Goal: Find specific page/section: Find specific page/section

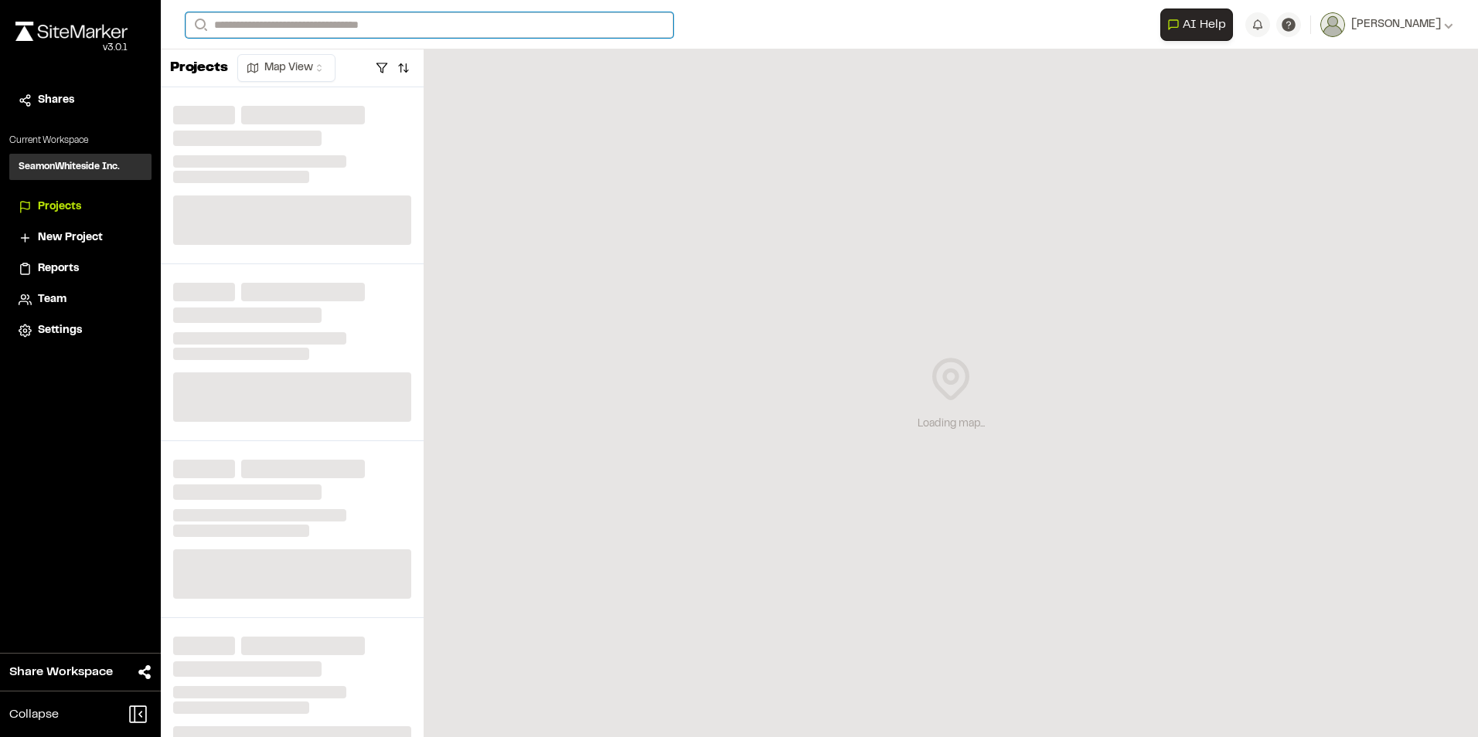
click at [326, 24] on input "Search" at bounding box center [429, 25] width 488 height 26
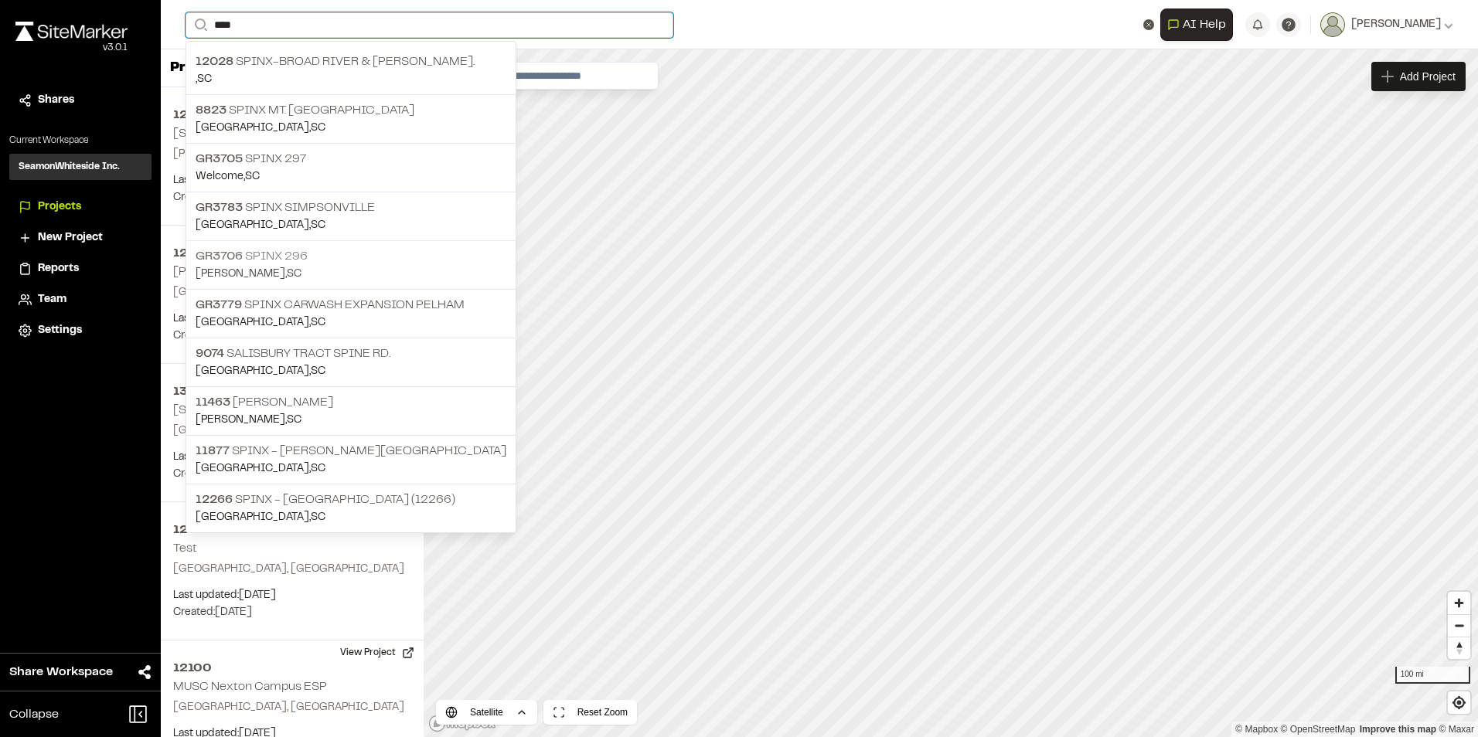
type input "****"
click at [322, 266] on p "[PERSON_NAME] , [GEOGRAPHIC_DATA]" at bounding box center [351, 274] width 311 height 17
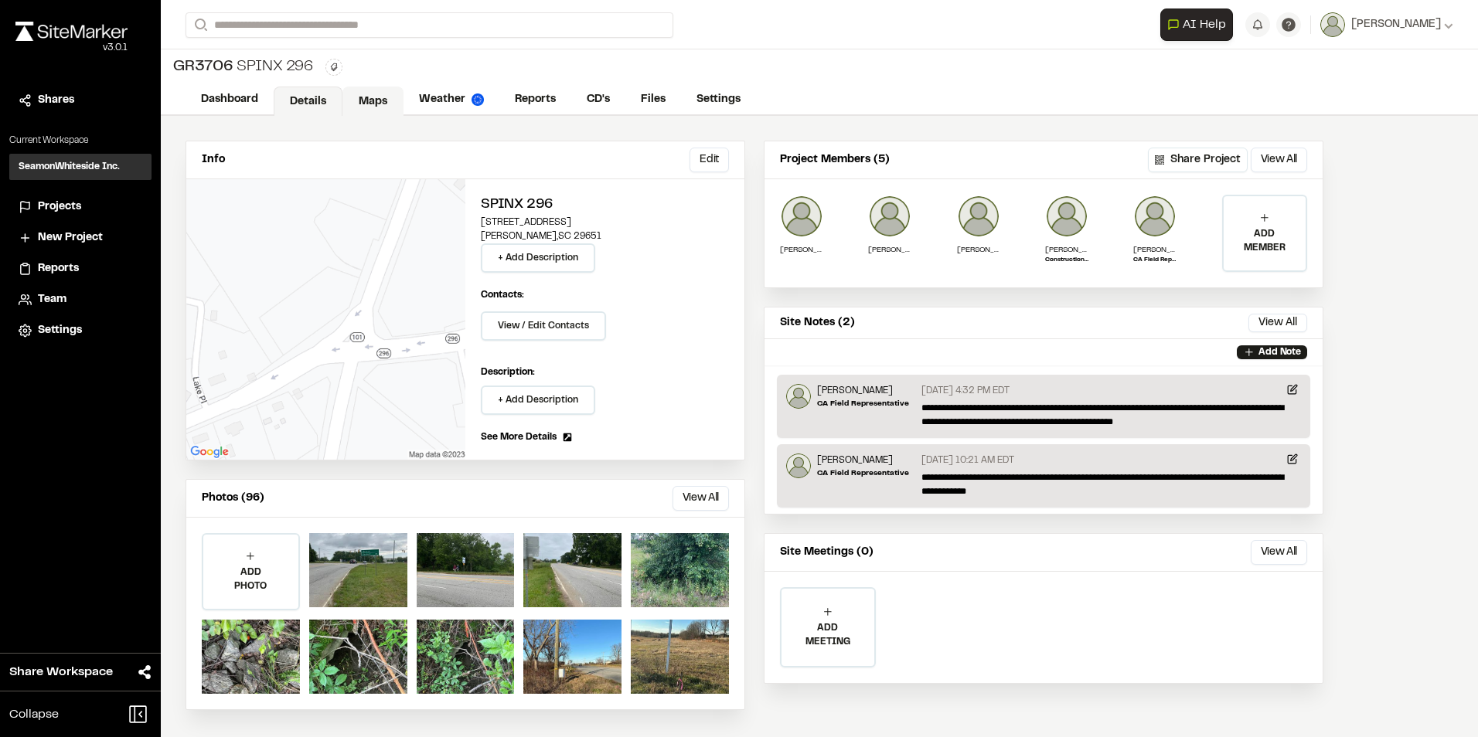
click at [367, 97] on link "Maps" at bounding box center [372, 101] width 61 height 29
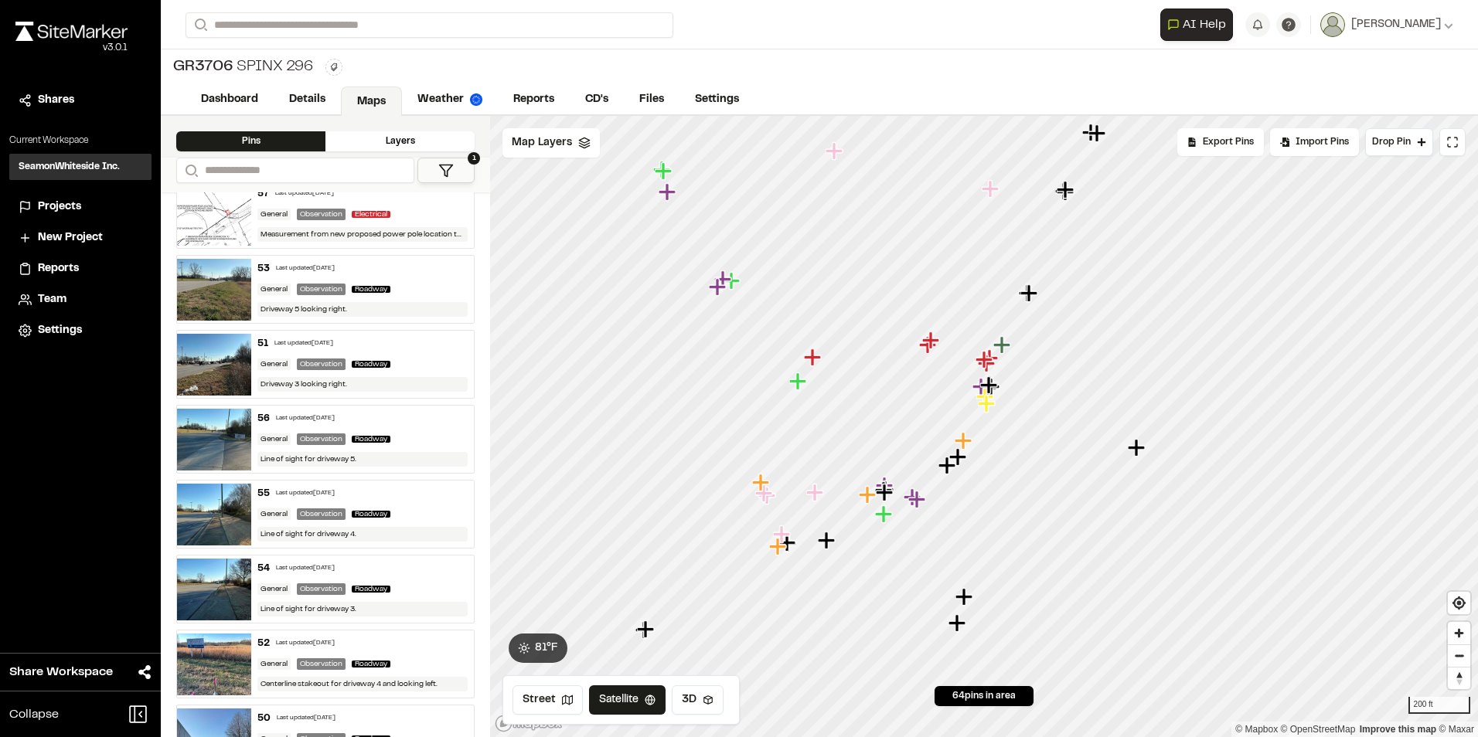
scroll to position [850, 0]
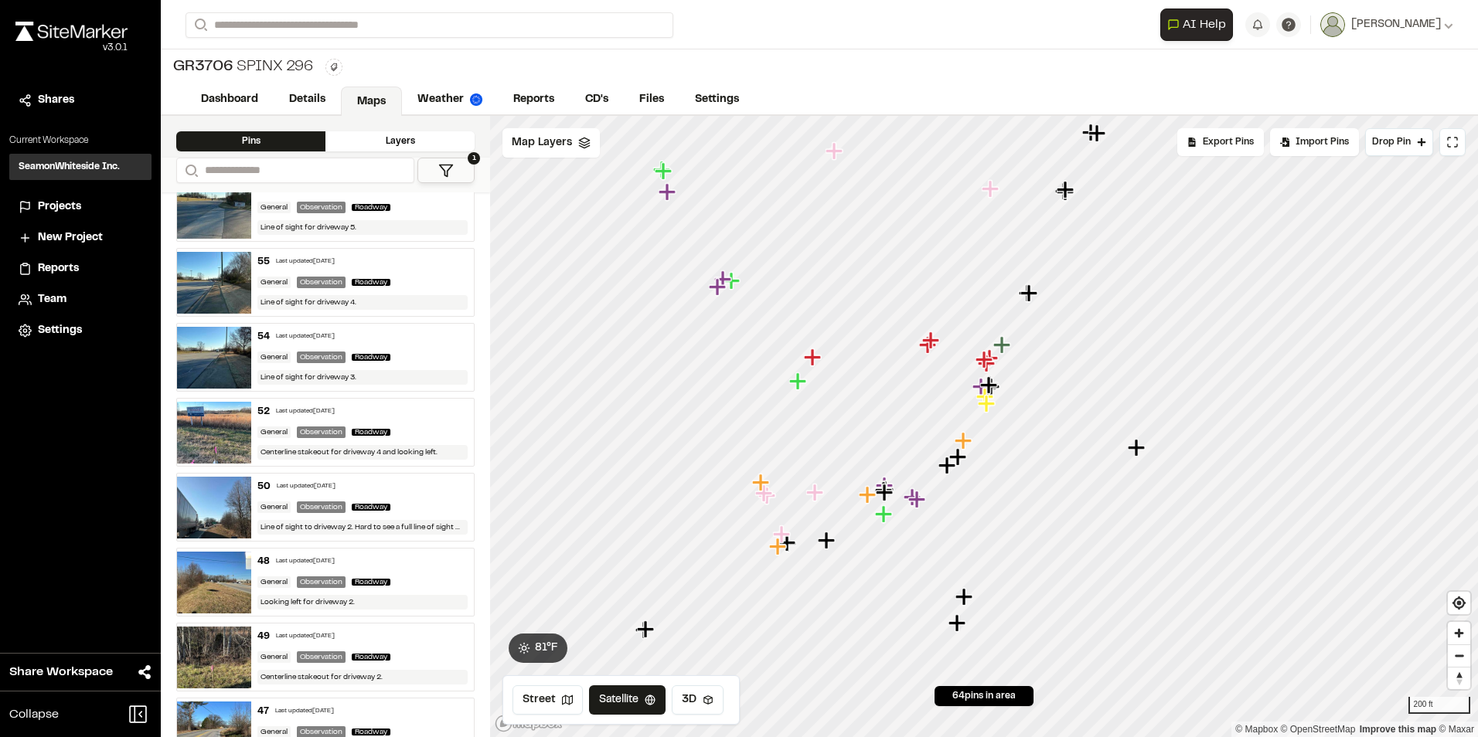
click at [383, 558] on div "48 Last updated [DATE]" at bounding box center [362, 562] width 210 height 14
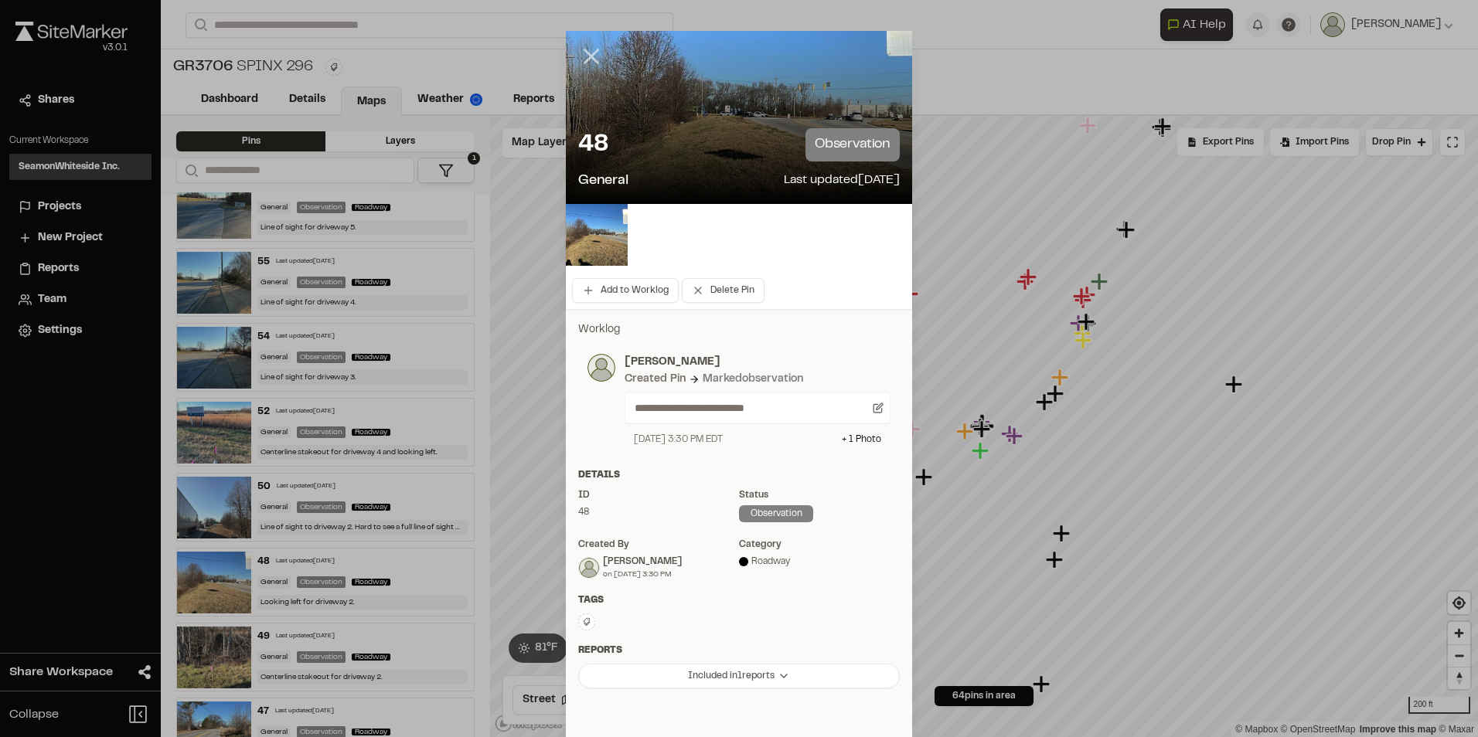
click at [586, 53] on icon at bounding box center [591, 56] width 26 height 26
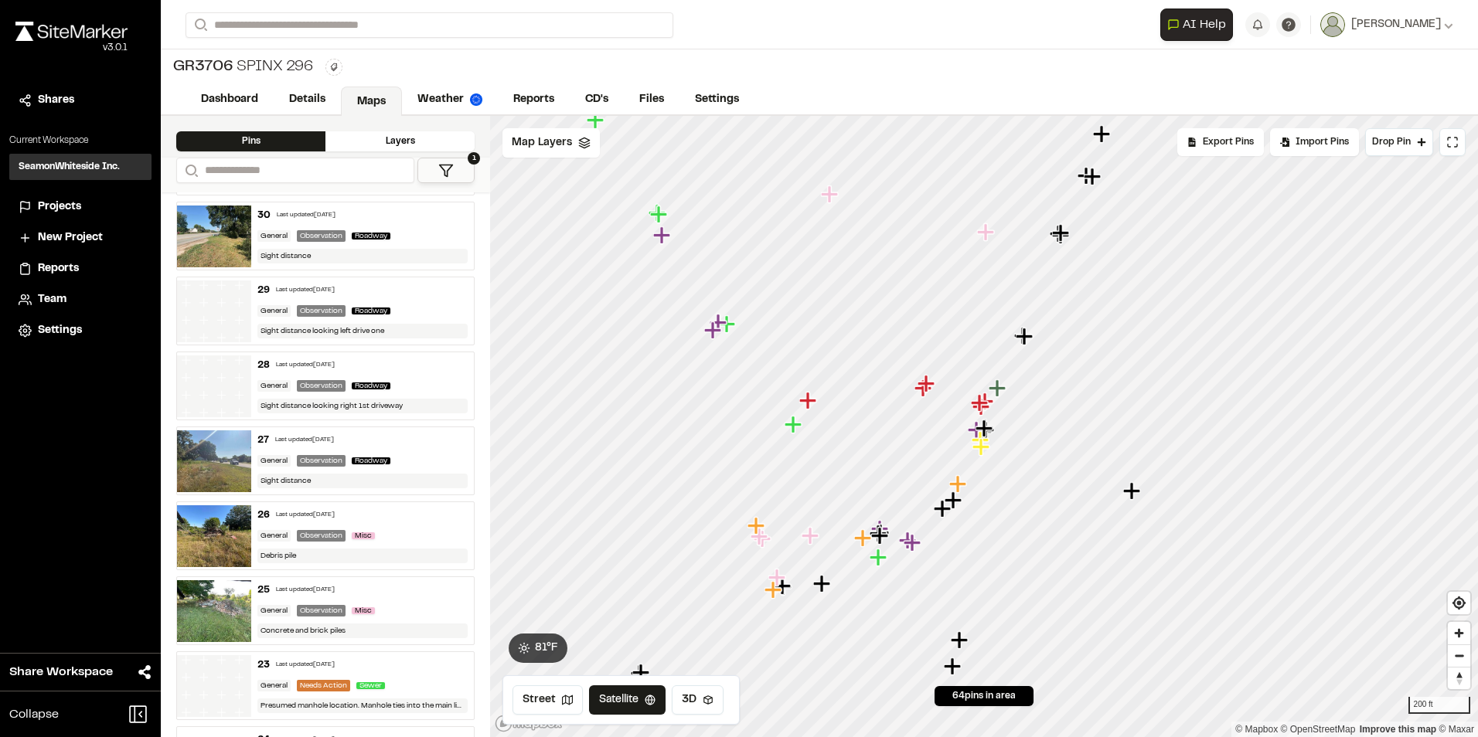
scroll to position [2628, 0]
